Goal: Task Accomplishment & Management: Use online tool/utility

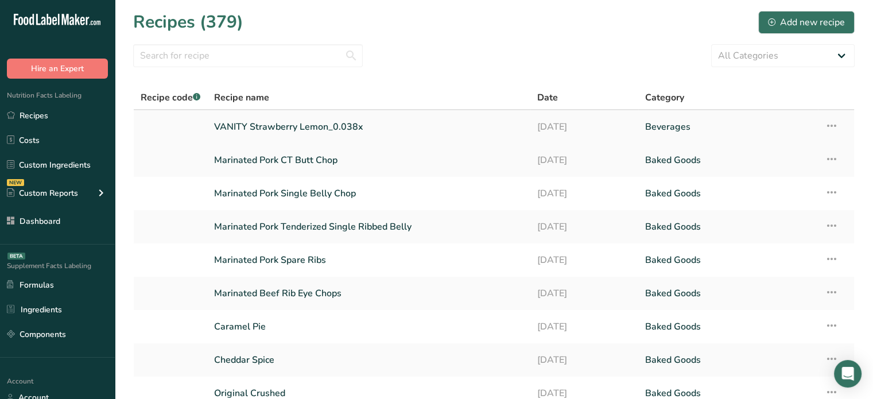
click at [266, 123] on link "VANITY Strawberry Lemon_0.038x" at bounding box center [368, 127] width 309 height 24
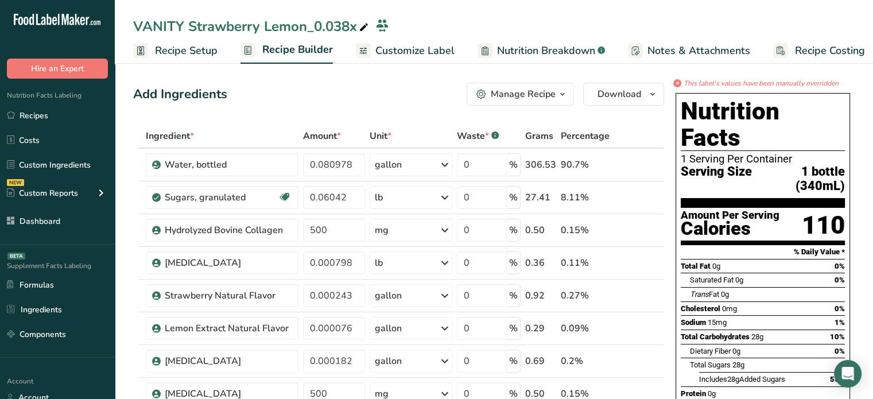
click at [401, 83] on div "Add Ingredients Manage Recipe Delete Recipe Duplicate Recipe Scale Recipe Save …" at bounding box center [398, 94] width 531 height 23
click at [413, 50] on span "Customize Label" at bounding box center [415, 51] width 79 height 16
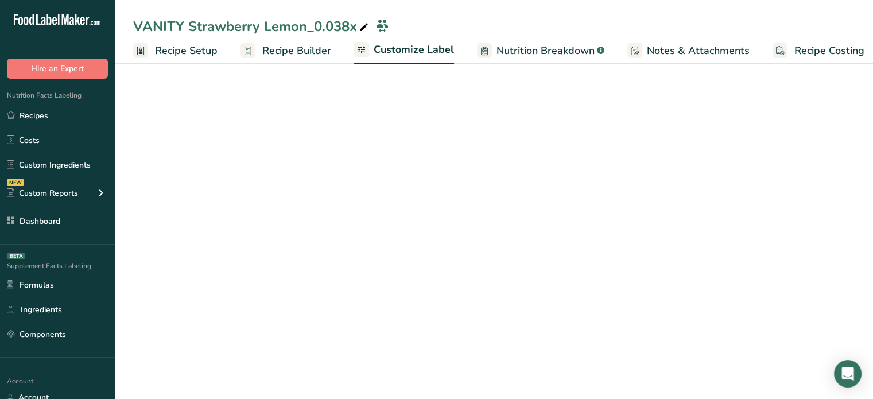
scroll to position [0, 10]
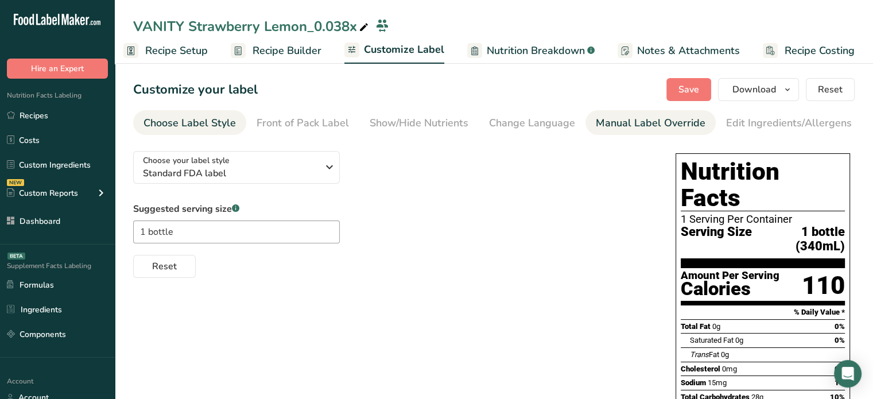
click at [684, 128] on div "Manual Label Override" at bounding box center [651, 123] width 110 height 16
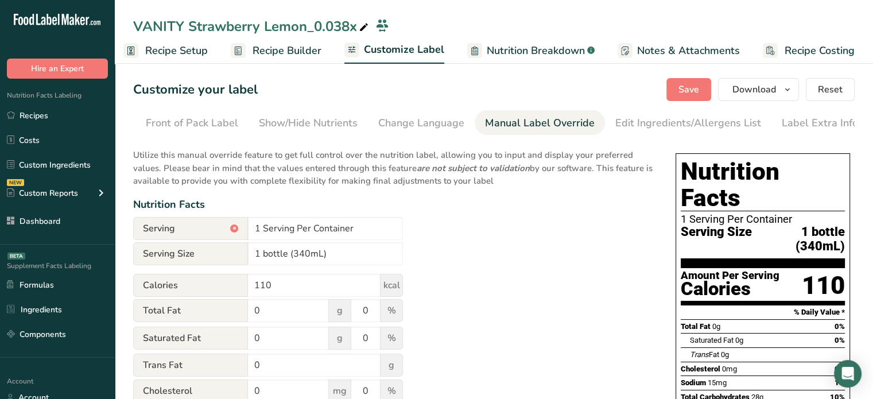
scroll to position [0, 113]
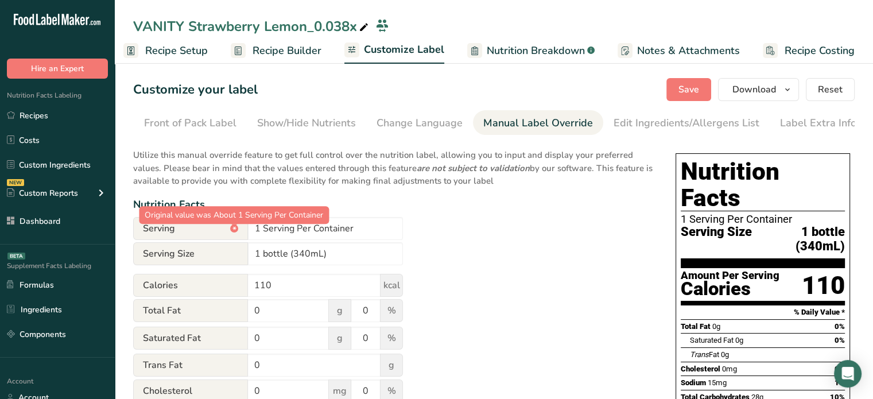
click at [237, 232] on div "*" at bounding box center [234, 229] width 8 height 8
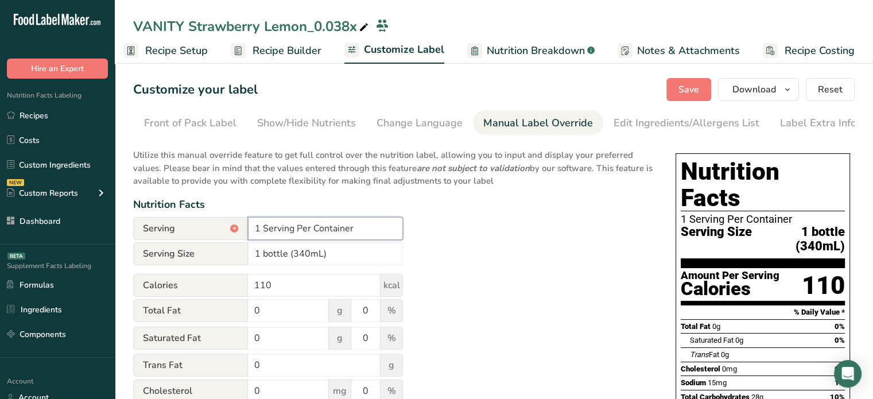
click at [257, 230] on input "1 Serving Per Container" at bounding box center [325, 228] width 155 height 23
type input "About 1 Serving Per Container"
click at [685, 94] on span "Save" at bounding box center [689, 90] width 21 height 14
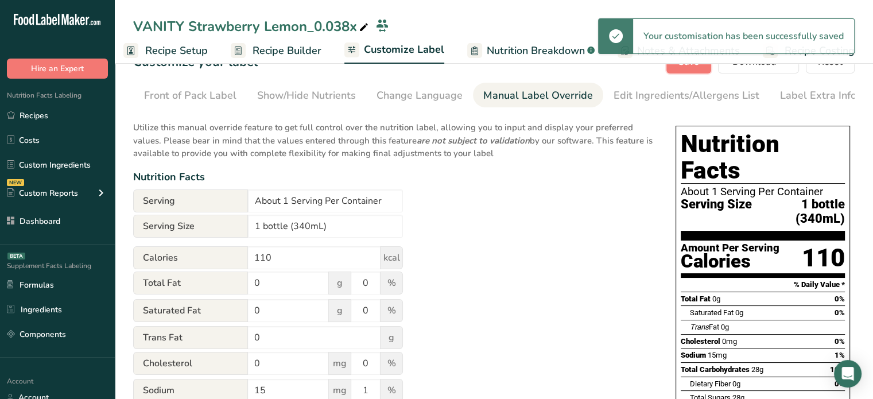
scroll to position [0, 0]
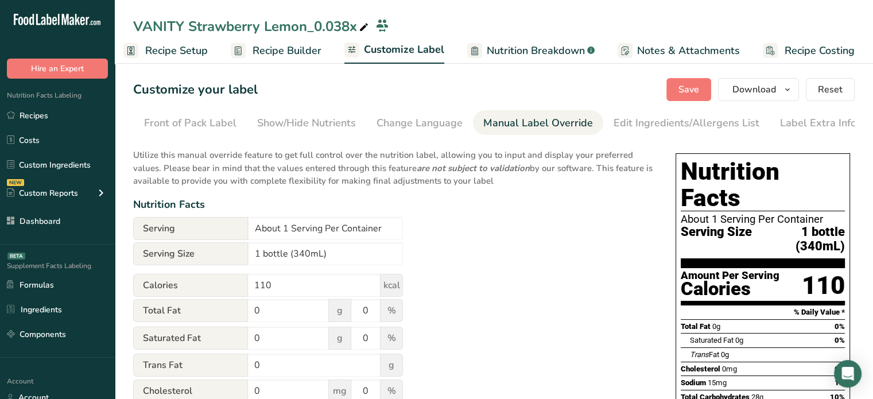
click at [309, 49] on span "Recipe Builder" at bounding box center [287, 51] width 69 height 16
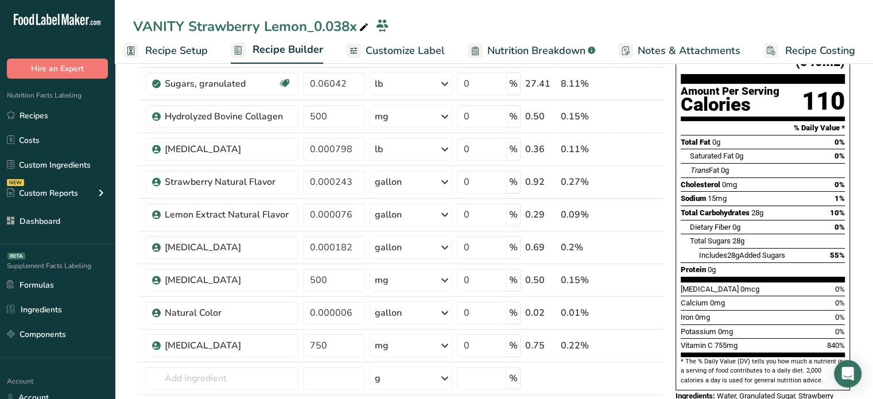
scroll to position [115, 0]
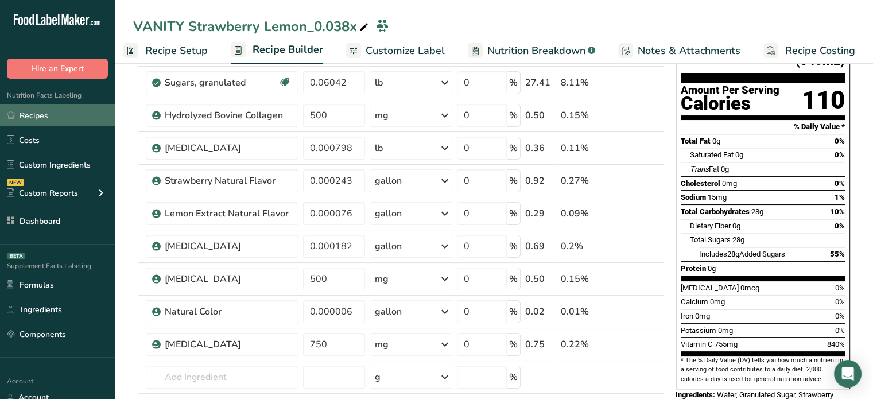
click at [92, 113] on link "Recipes" at bounding box center [57, 116] width 115 height 22
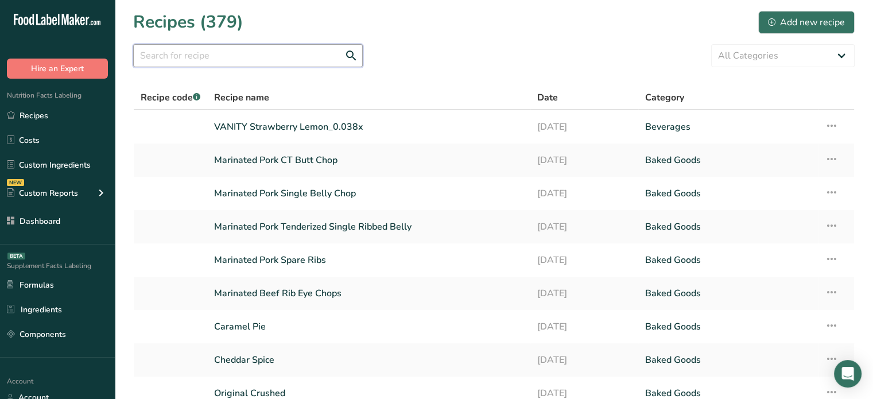
click at [225, 51] on input "text" at bounding box center [248, 55] width 230 height 23
type input "vanity"
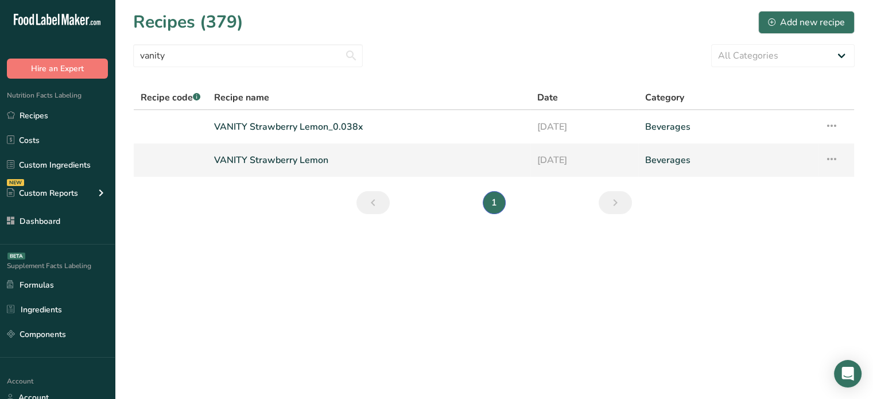
click at [333, 155] on link "VANITY Strawberry Lemon" at bounding box center [368, 160] width 309 height 24
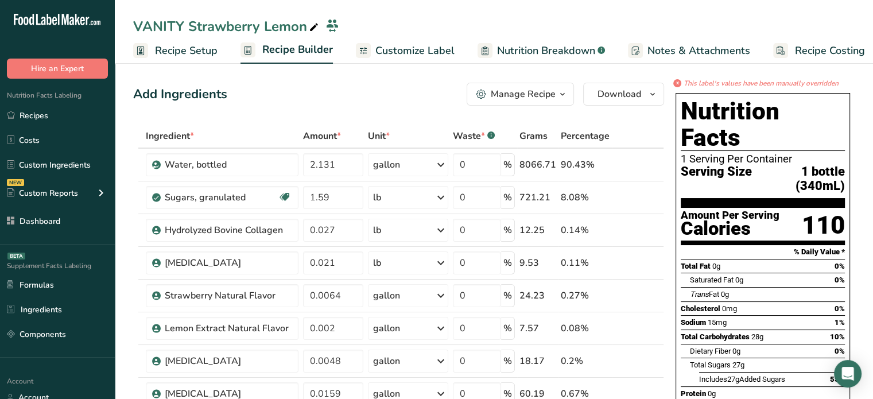
click at [377, 52] on span "Customize Label" at bounding box center [415, 51] width 79 height 16
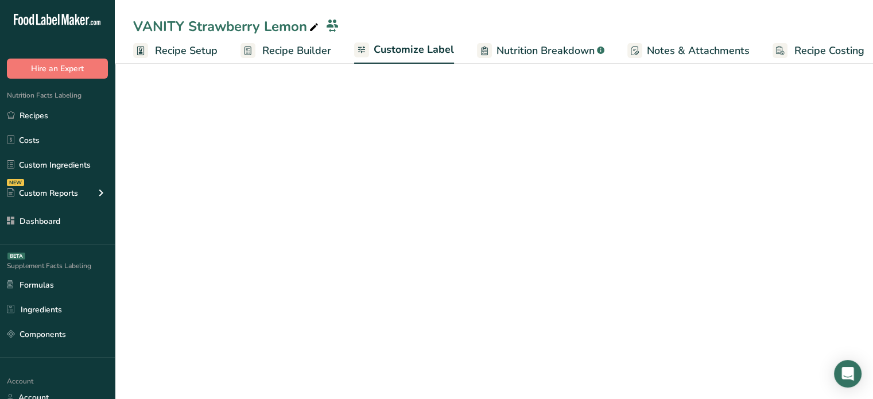
scroll to position [0, 10]
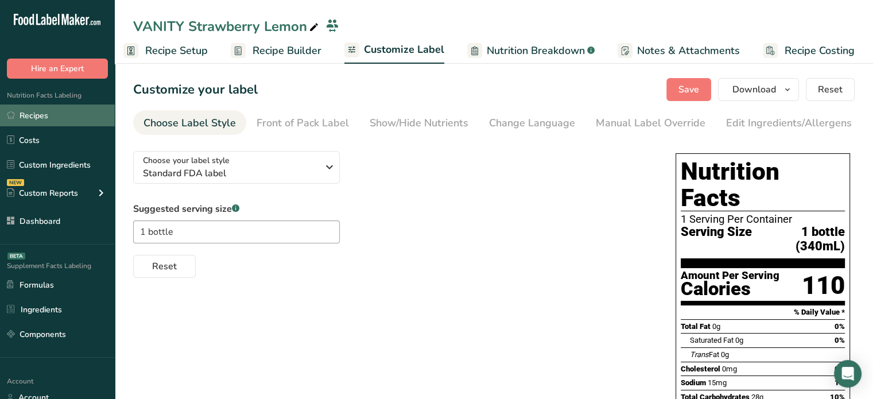
click at [86, 111] on link "Recipes" at bounding box center [57, 116] width 115 height 22
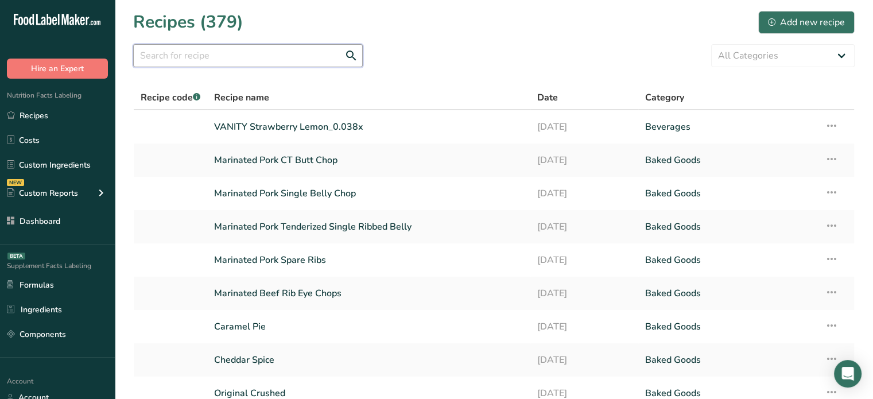
click at [257, 55] on input "text" at bounding box center [248, 55] width 230 height 23
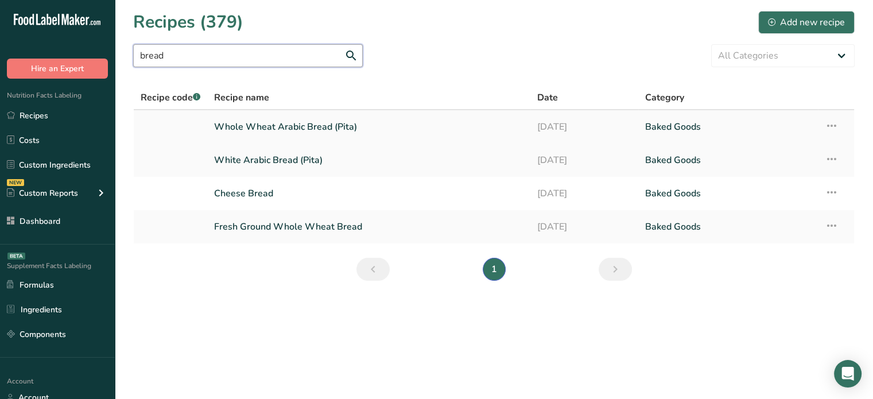
type input "bread"
click at [278, 172] on link "White Arabic Bread (Pita)" at bounding box center [368, 160] width 309 height 24
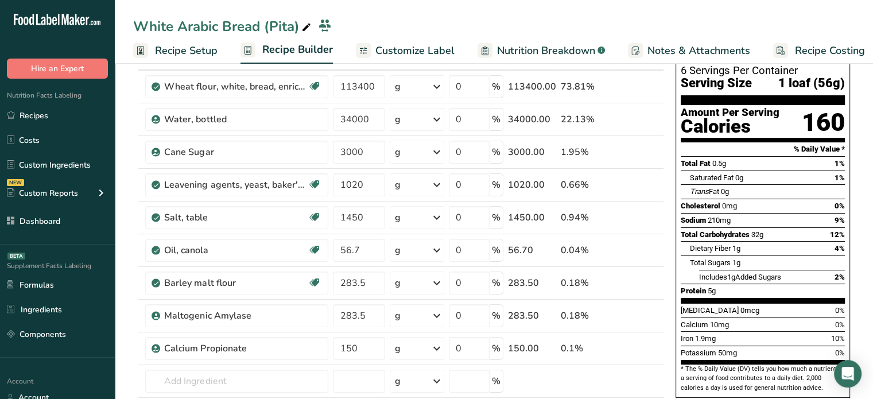
scroll to position [79, 0]
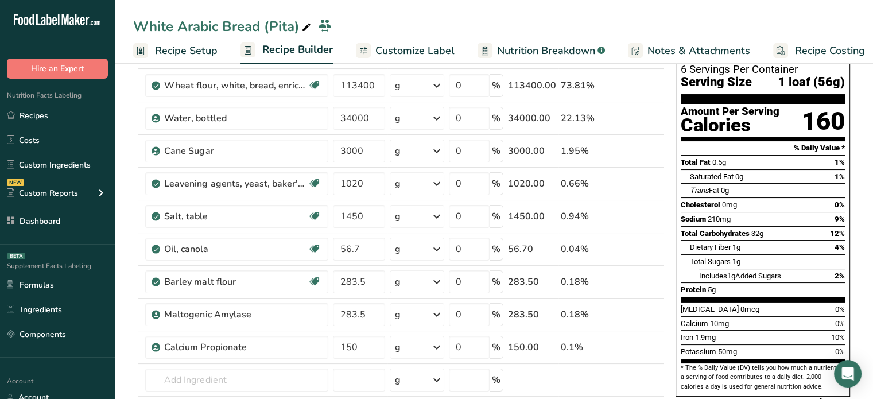
click at [408, 51] on span "Customize Label" at bounding box center [415, 51] width 79 height 16
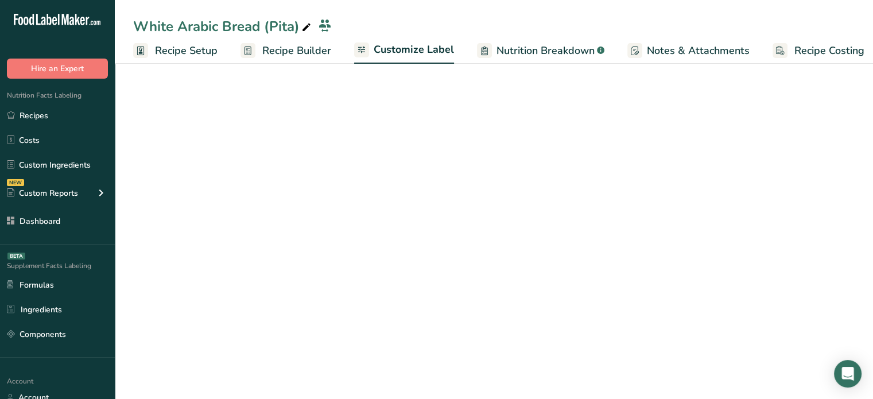
scroll to position [0, 10]
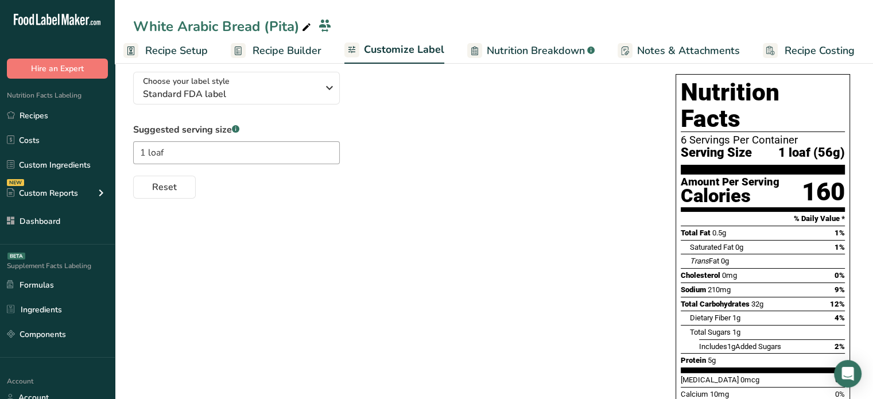
click at [424, 117] on div "Choose your label style Standard FDA label USA (FDA) Standard FDA label Tabular…" at bounding box center [393, 131] width 520 height 136
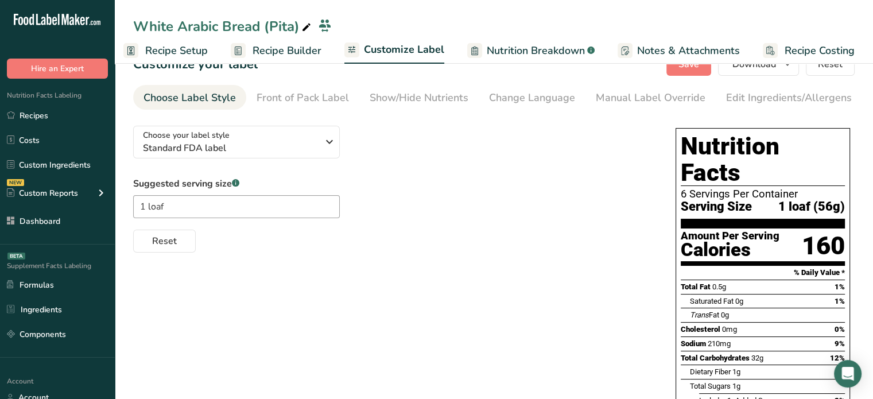
scroll to position [0, 0]
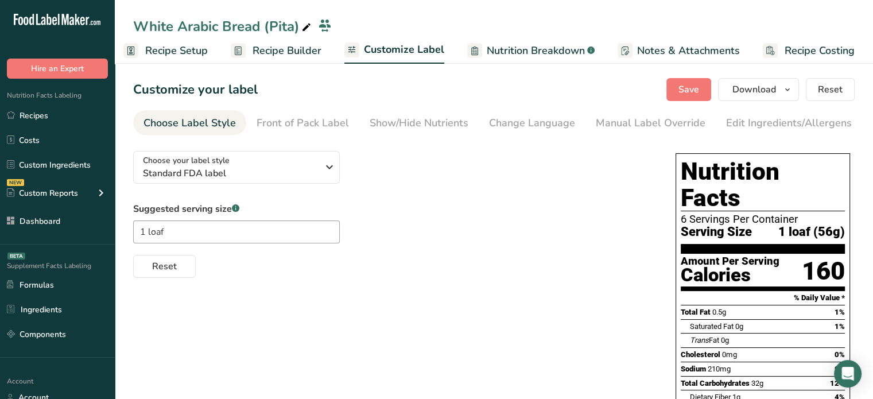
click at [533, 55] on span "Nutrition Breakdown" at bounding box center [536, 51] width 98 height 16
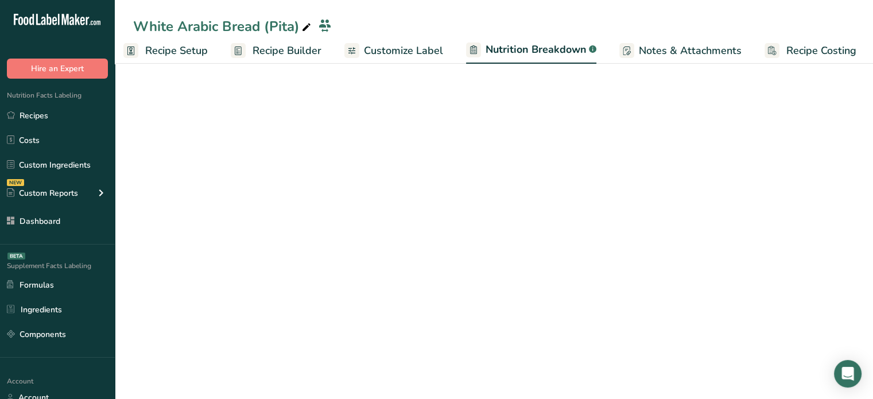
scroll to position [0, 11]
select select "Calories"
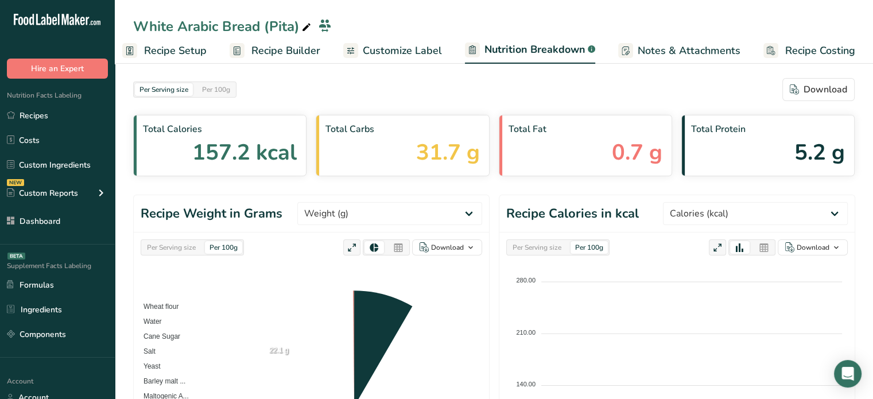
click at [290, 52] on span "Recipe Builder" at bounding box center [285, 51] width 69 height 16
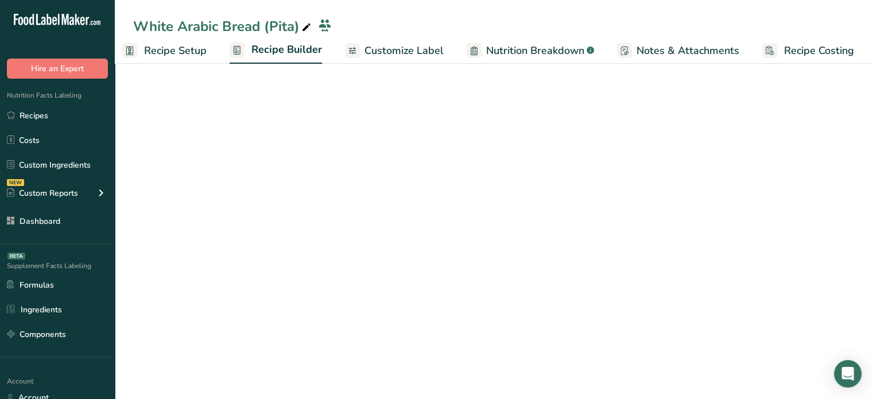
scroll to position [0, 10]
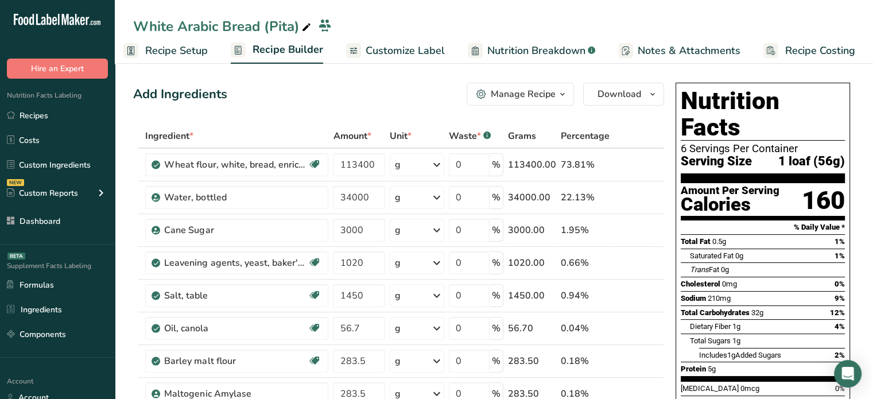
click at [373, 55] on span "Customize Label" at bounding box center [405, 51] width 79 height 16
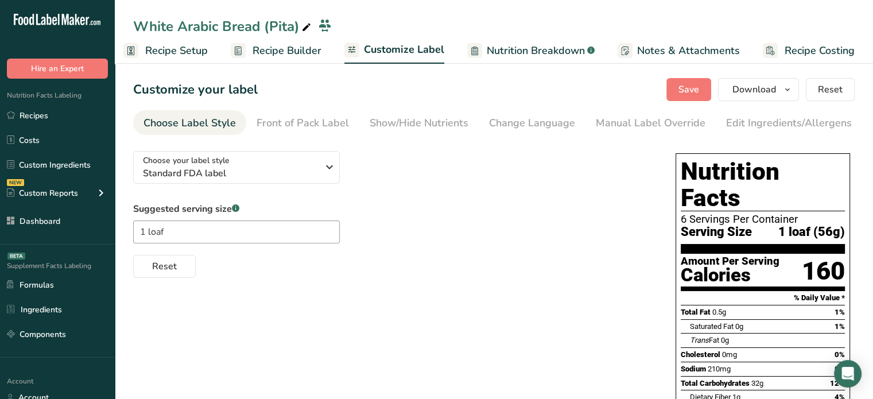
click at [510, 60] on link "Nutrition Breakdown .a-a{fill:#347362;}.b-a{fill:#fff;}" at bounding box center [530, 51] width 127 height 26
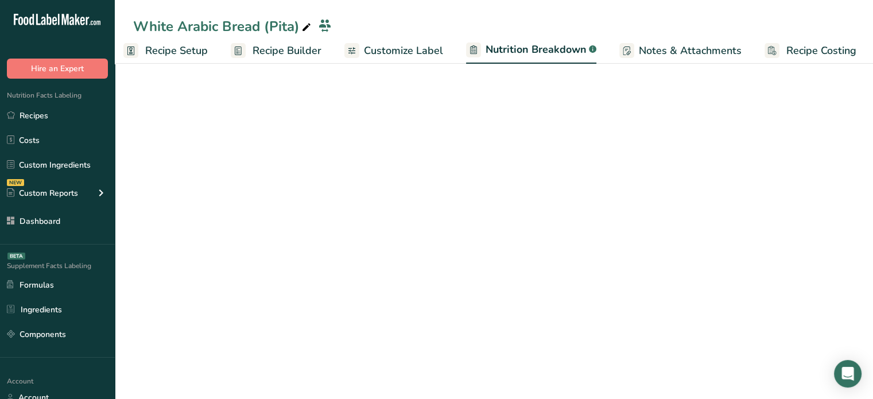
scroll to position [0, 11]
select select "Calories"
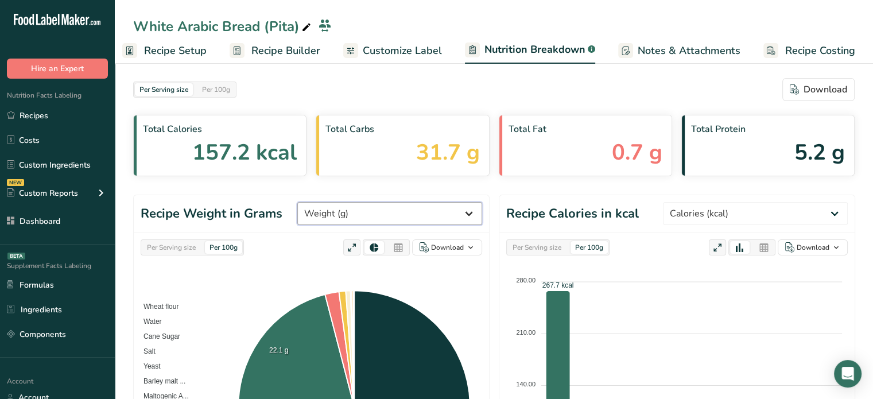
click at [435, 218] on select "Weight (g) Calories (kcal) Energy KJ (kj) Total Fat (g) Saturated Fat (g) Trans…" at bounding box center [389, 213] width 185 height 23
select select "Total Sugars"
click at [340, 202] on select "Weight (g) Calories (kcal) Energy KJ (kj) Total Fat (g) Saturated Fat (g) Trans…" at bounding box center [389, 213] width 185 height 23
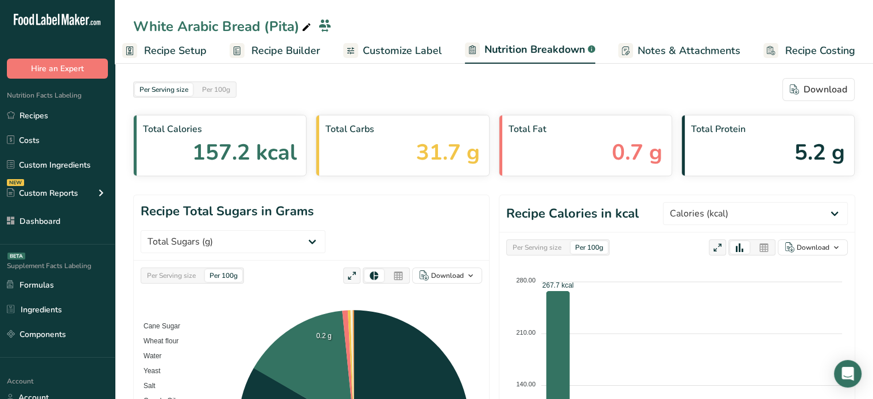
click at [402, 268] on icon at bounding box center [398, 276] width 10 height 16
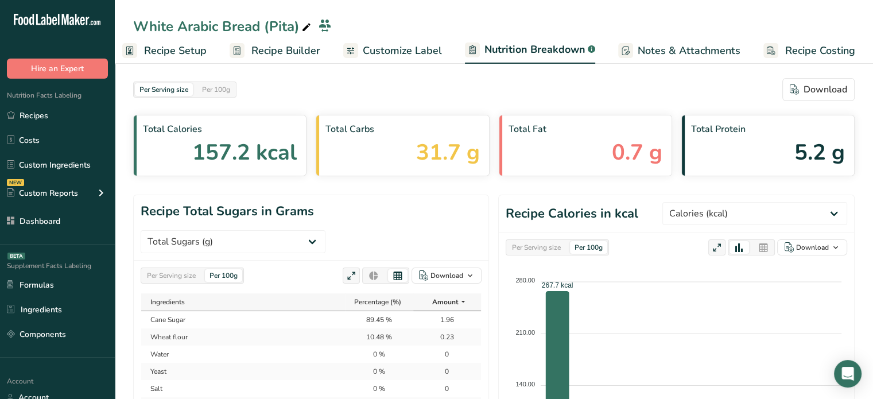
click at [317, 268] on div "Per Serving size Per 100g Download As image (.png) As table (.xlsx)" at bounding box center [311, 276] width 341 height 16
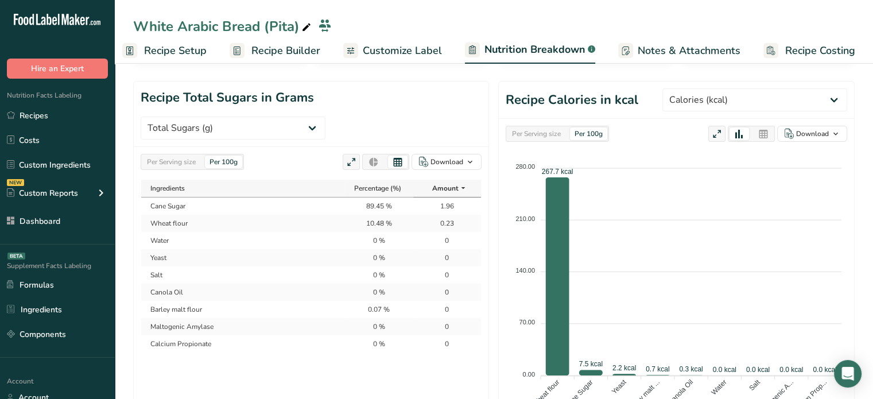
scroll to position [115, 0]
